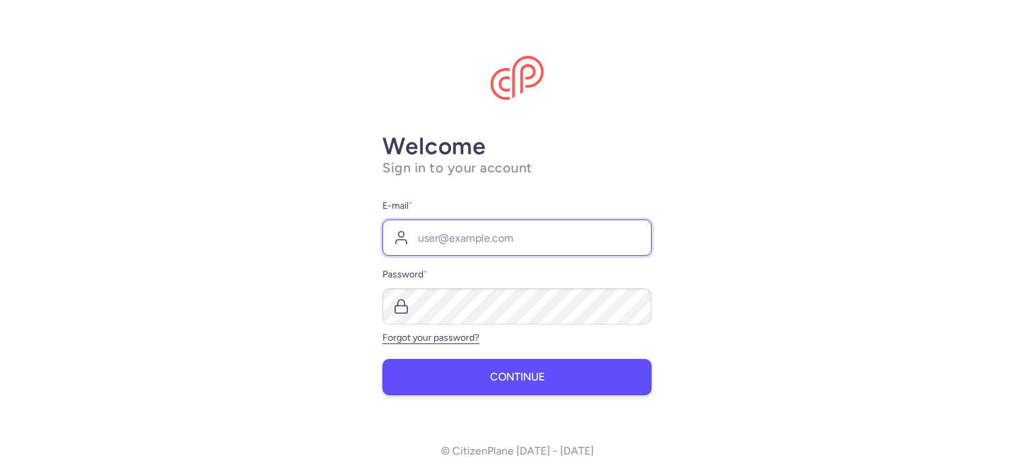
type input "[EMAIL_ADDRESS][DOMAIN_NAME]"
click at [487, 390] on button "Continue" at bounding box center [516, 377] width 269 height 36
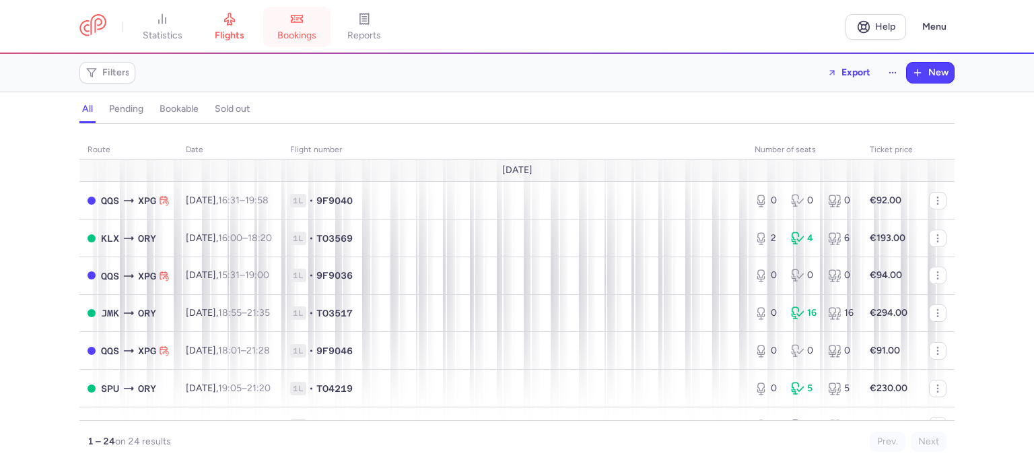
click at [301, 22] on icon at bounding box center [296, 18] width 11 height 7
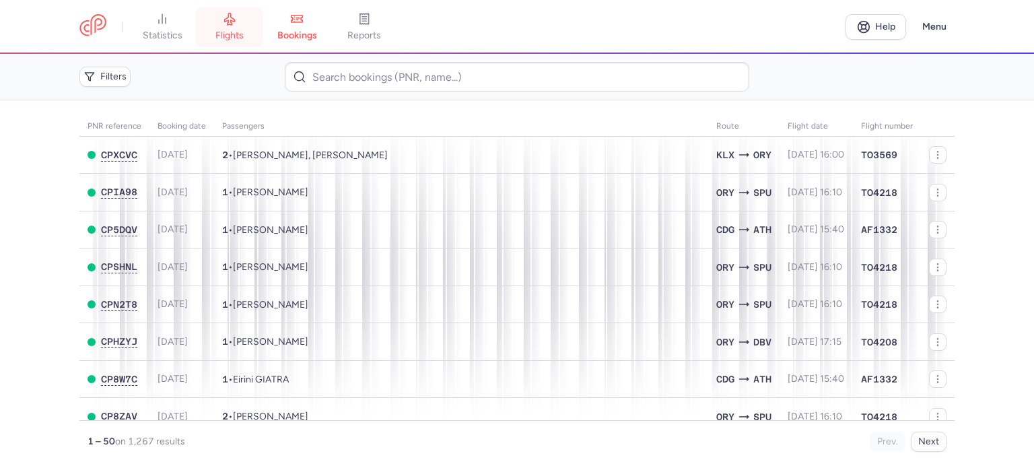
click at [244, 30] on span "flights" at bounding box center [229, 36] width 28 height 12
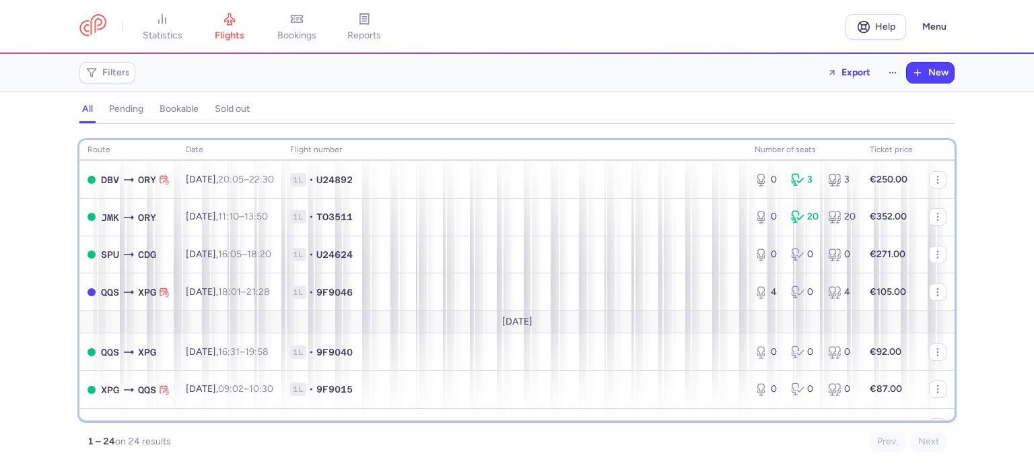
scroll to position [513, 0]
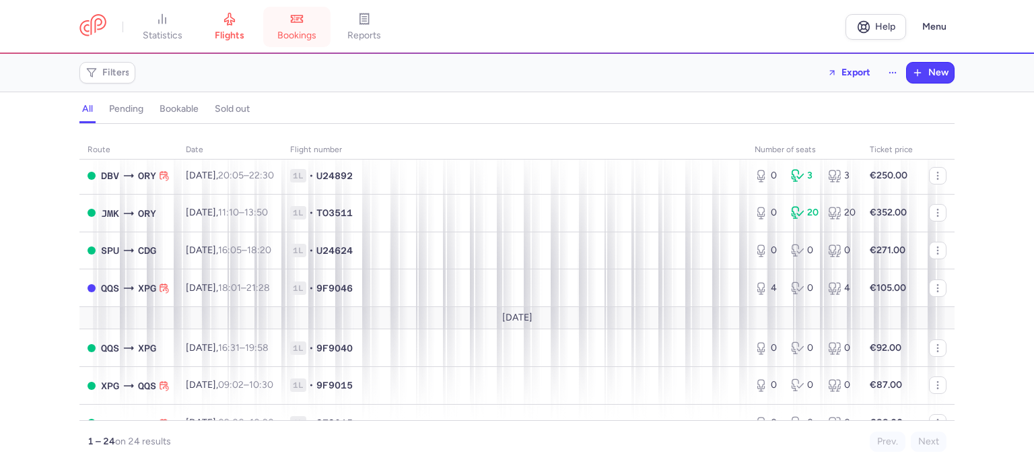
click at [314, 25] on link "bookings" at bounding box center [296, 27] width 67 height 30
